Goal: Transaction & Acquisition: Subscribe to service/newsletter

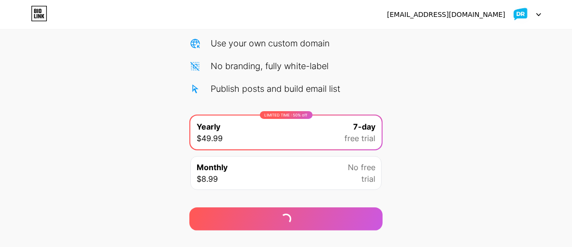
scroll to position [141, 0]
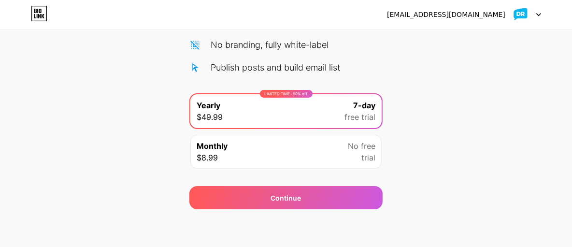
click at [318, 151] on div "Monthly $8.99 No free trial" at bounding box center [285, 152] width 191 height 34
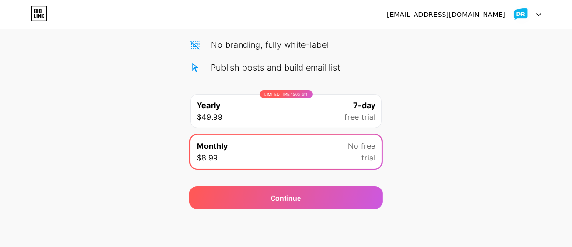
click at [440, 119] on div "Start your 7 day free trial Cancel anytime. We will send you an email 2 days be…" at bounding box center [286, 56] width 572 height 306
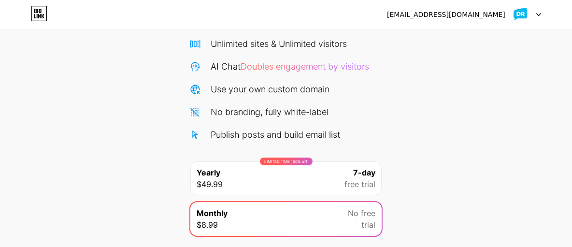
scroll to position [0, 0]
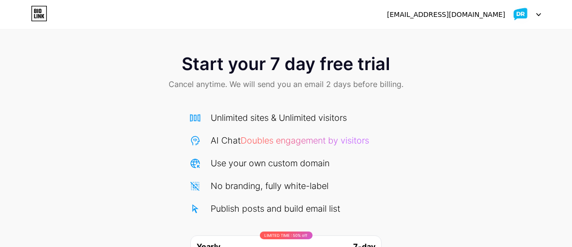
click at [516, 14] on img at bounding box center [521, 14] width 18 height 18
click at [266, 63] on span "Start your 7 day free trial" at bounding box center [286, 63] width 208 height 19
click at [194, 80] on span "Cancel anytime. We will send you an email 2 days before billing." at bounding box center [286, 84] width 235 height 12
click at [254, 82] on span "Cancel anytime. We will send you an email 2 days before billing." at bounding box center [286, 84] width 235 height 12
drag, startPoint x: 285, startPoint y: 82, endPoint x: 335, endPoint y: 85, distance: 50.3
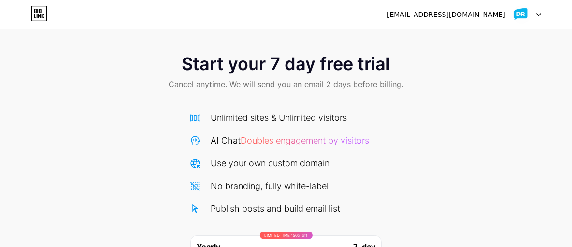
click at [305, 84] on span "Cancel anytime. We will send you an email 2 days before billing." at bounding box center [286, 84] width 235 height 12
click at [337, 86] on span "Cancel anytime. We will send you an email 2 days before billing." at bounding box center [286, 84] width 235 height 12
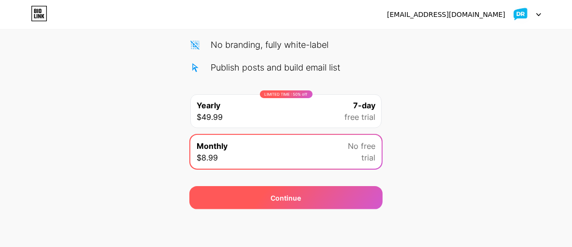
click at [257, 198] on div "Continue" at bounding box center [285, 197] width 193 height 23
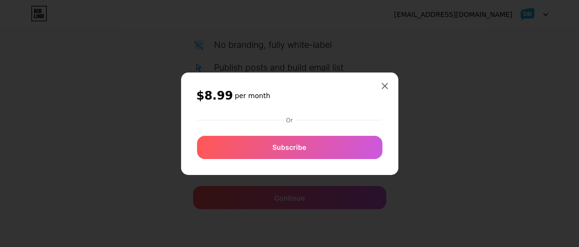
click at [44, 17] on div at bounding box center [289, 123] width 579 height 247
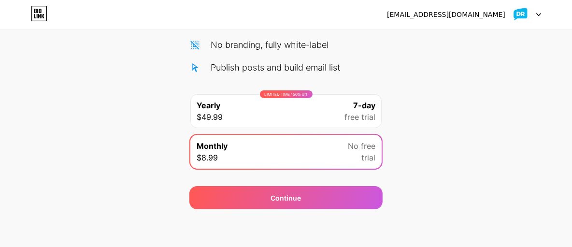
click at [42, 15] on icon at bounding box center [43, 16] width 3 height 4
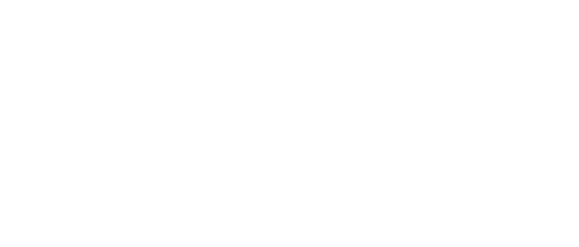
click at [42, 0] on html at bounding box center [289, 0] width 579 height 0
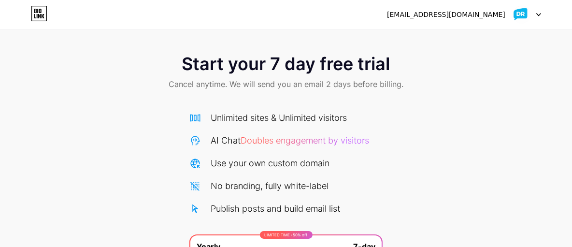
click at [47, 18] on icon at bounding box center [39, 13] width 16 height 15
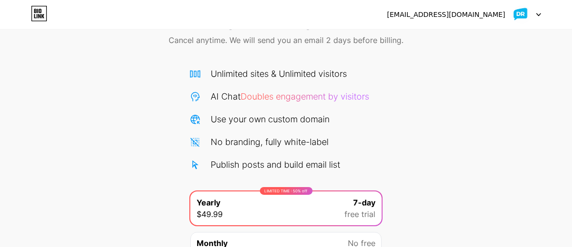
scroll to position [97, 0]
